Goal: Check status: Check status

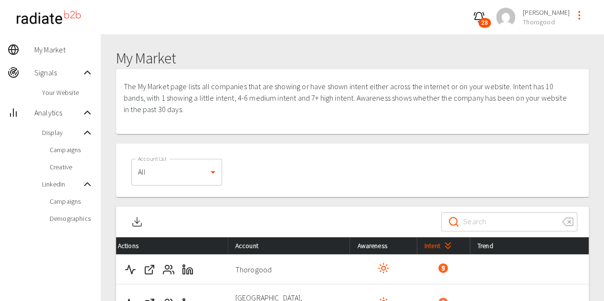
click at [61, 151] on span "Campaigns" at bounding box center [71, 150] width 43 height 10
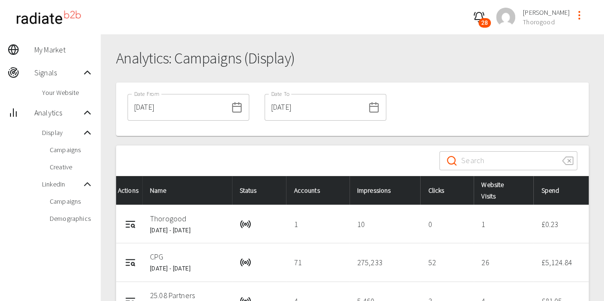
click at [191, 111] on input "[DATE]" at bounding box center [178, 107] width 100 height 27
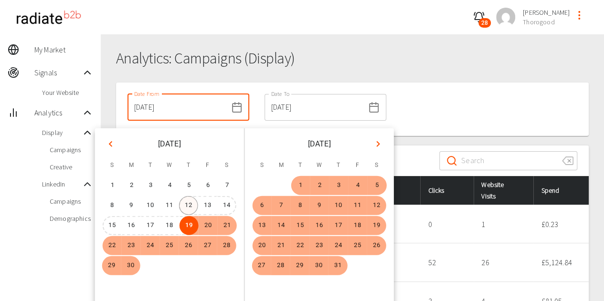
click at [190, 205] on button "12" at bounding box center [188, 205] width 19 height 19
type input "12/09/2024"
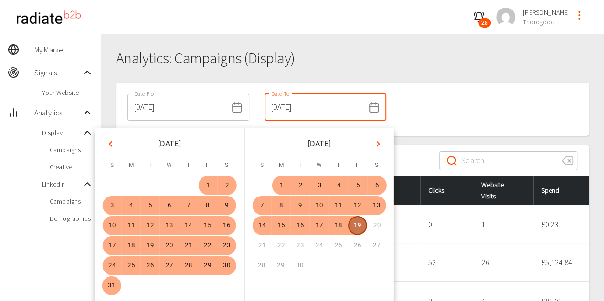
click at [362, 224] on button "19" at bounding box center [357, 225] width 19 height 19
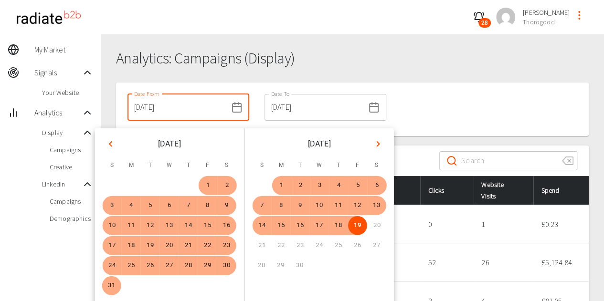
click at [453, 91] on div "Date From 12/09/2024 Date From Date To 19/09/2025 Date To" at bounding box center [352, 109] width 473 height 53
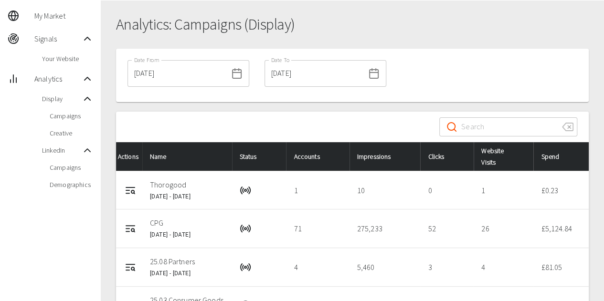
scroll to position [48, 0]
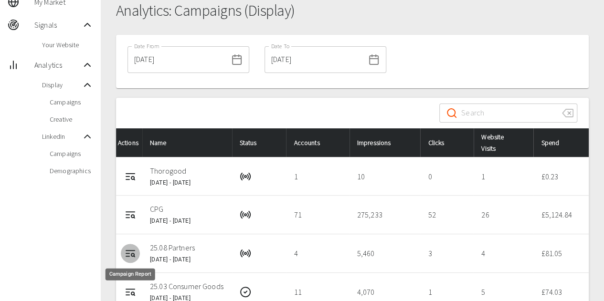
click at [131, 254] on circle "Campaign Report" at bounding box center [132, 255] width 3 height 3
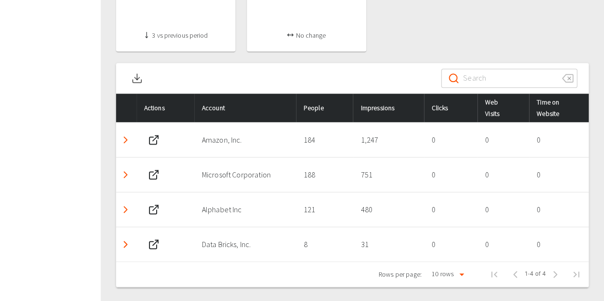
scroll to position [545, 0]
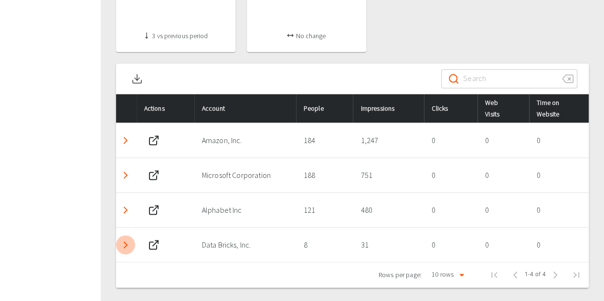
click at [126, 245] on polyline "Detail panel visibility toggle" at bounding box center [125, 245] width 3 height 6
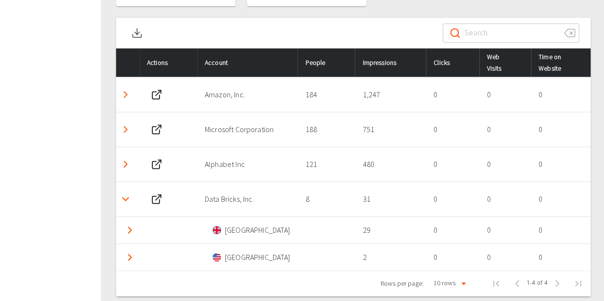
scroll to position [611, 0]
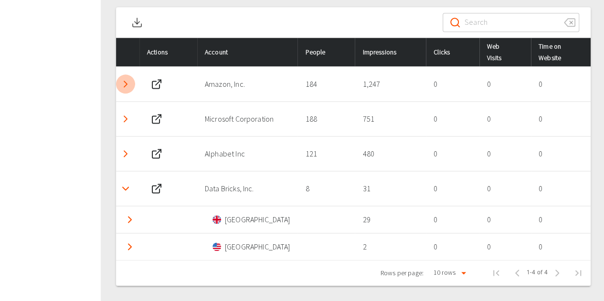
click at [125, 78] on icon "Detail panel visibility toggle" at bounding box center [125, 83] width 11 height 11
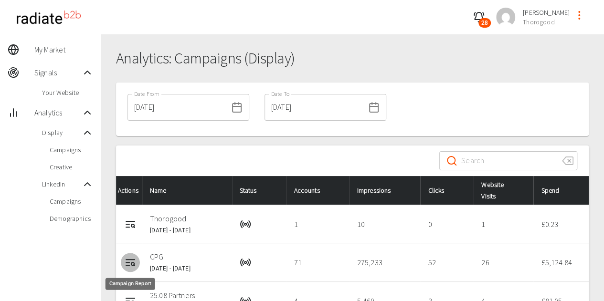
click at [134, 260] on icon "Campaign Report" at bounding box center [130, 260] width 9 height 0
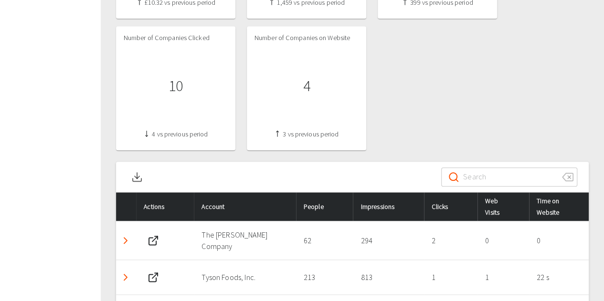
scroll to position [526, 0]
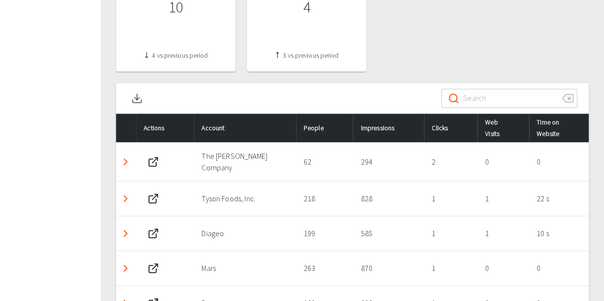
drag, startPoint x: 580, startPoint y: 206, endPoint x: 554, endPoint y: 209, distance: 26.4
click at [580, 206] on td "22 s" at bounding box center [559, 198] width 60 height 35
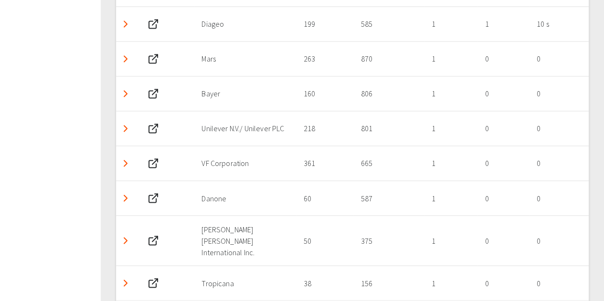
scroll to position [735, 0]
